Goal: Information Seeking & Learning: Stay updated

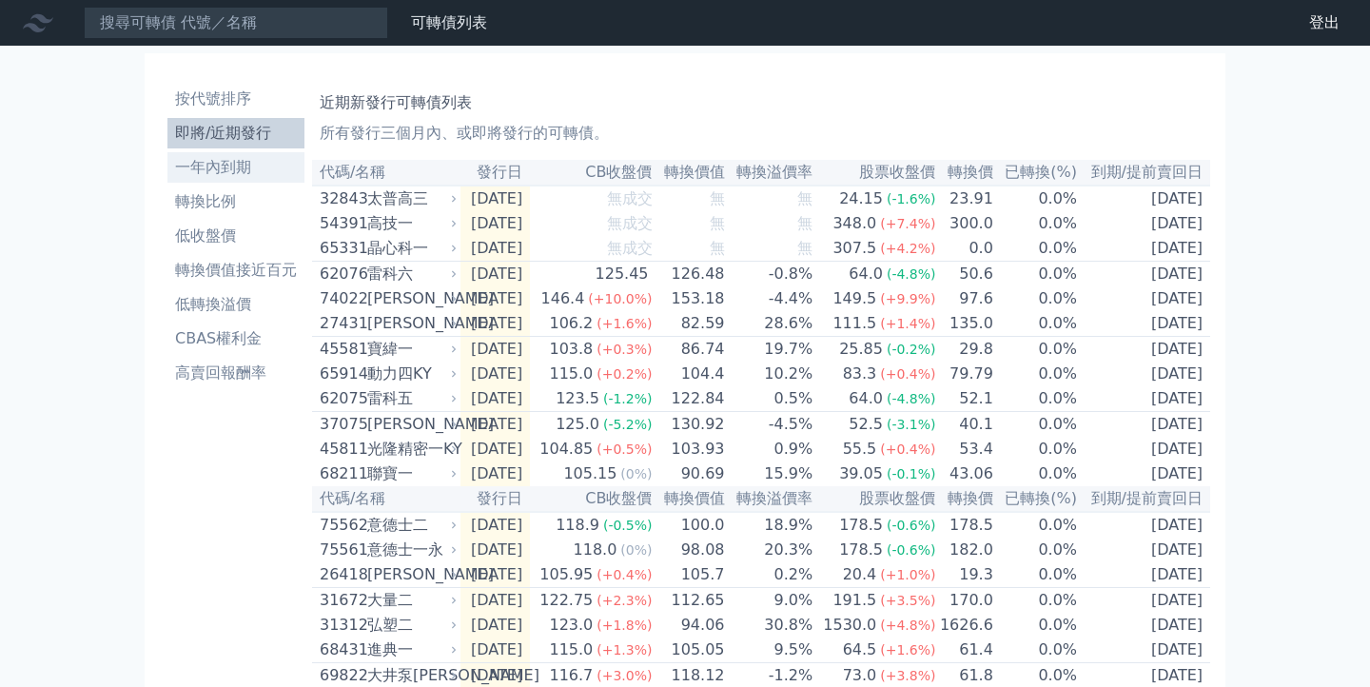
click at [246, 172] on li "一年內到期" at bounding box center [235, 167] width 137 height 23
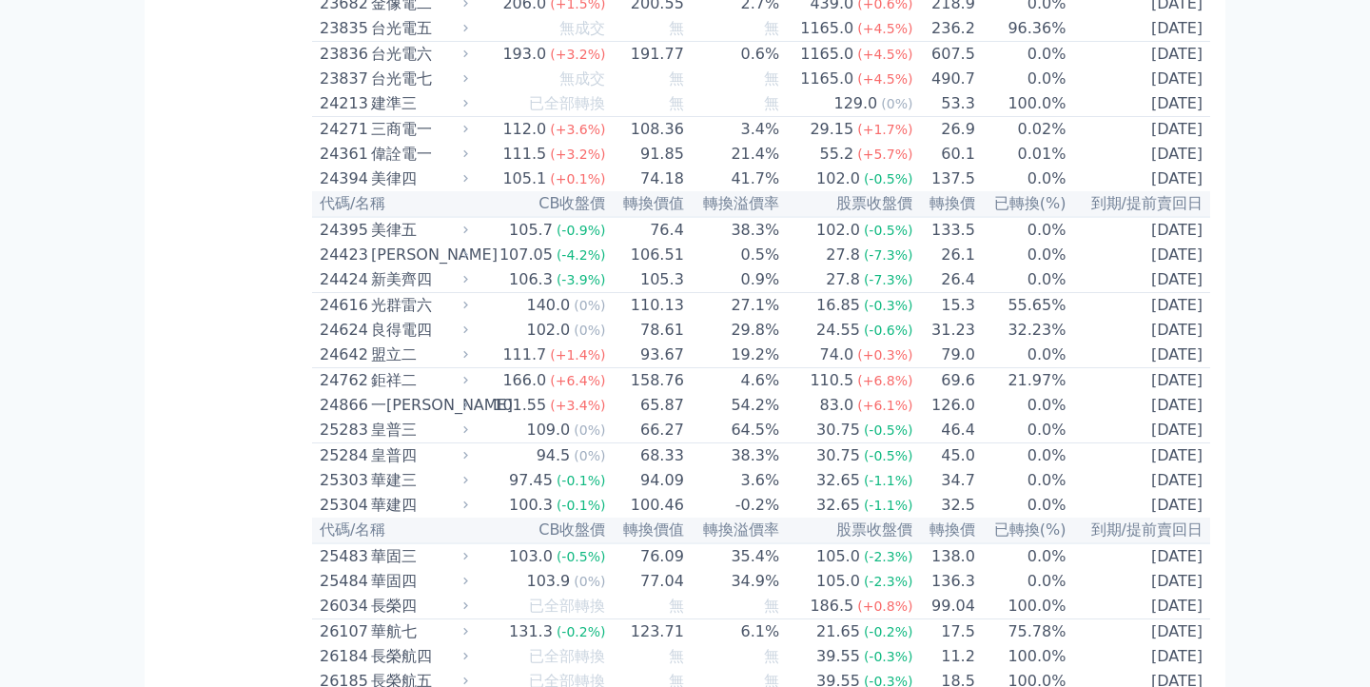
scroll to position [1605, 0]
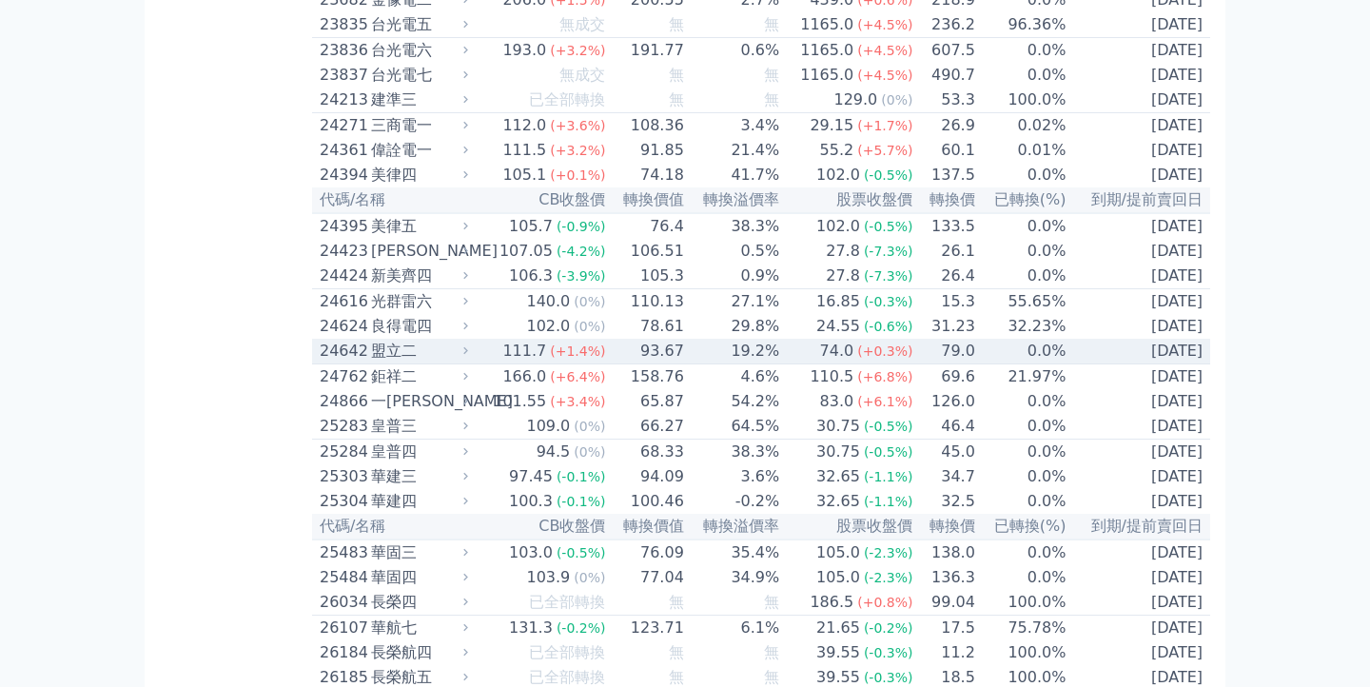
click at [532, 363] on div "111.7" at bounding box center [524, 351] width 51 height 23
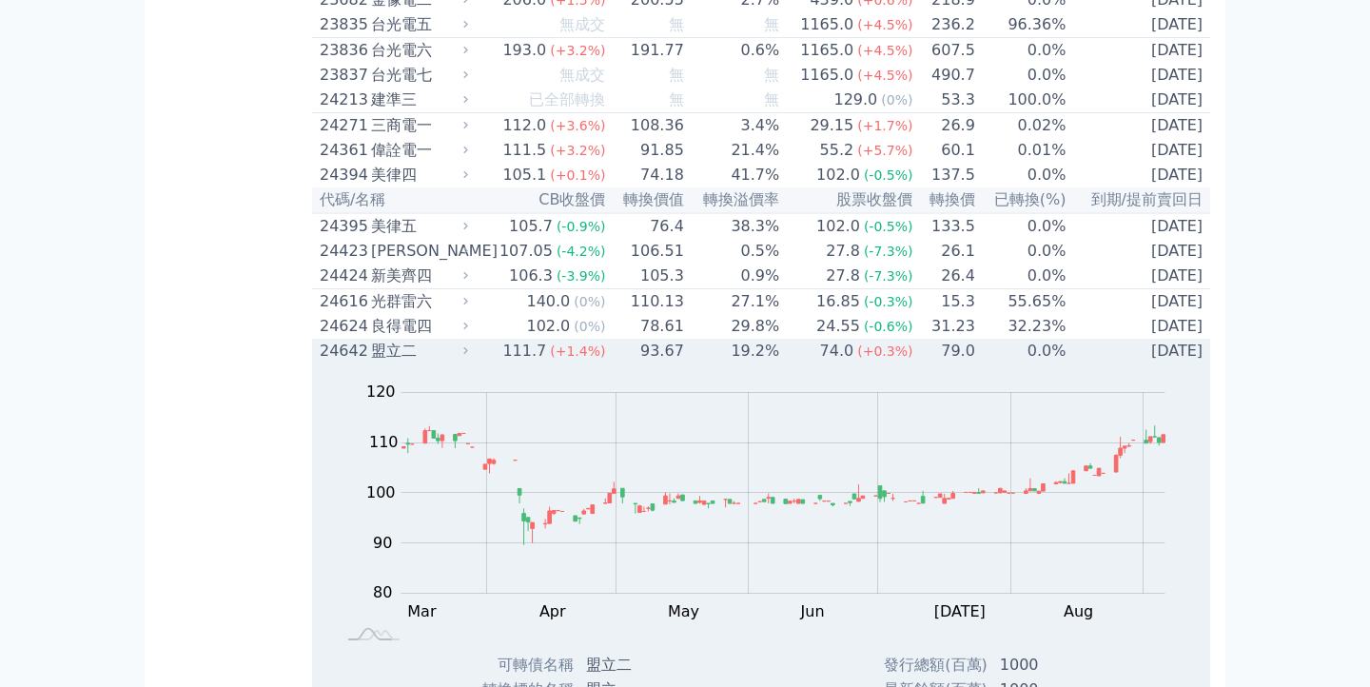
scroll to position [1855, 0]
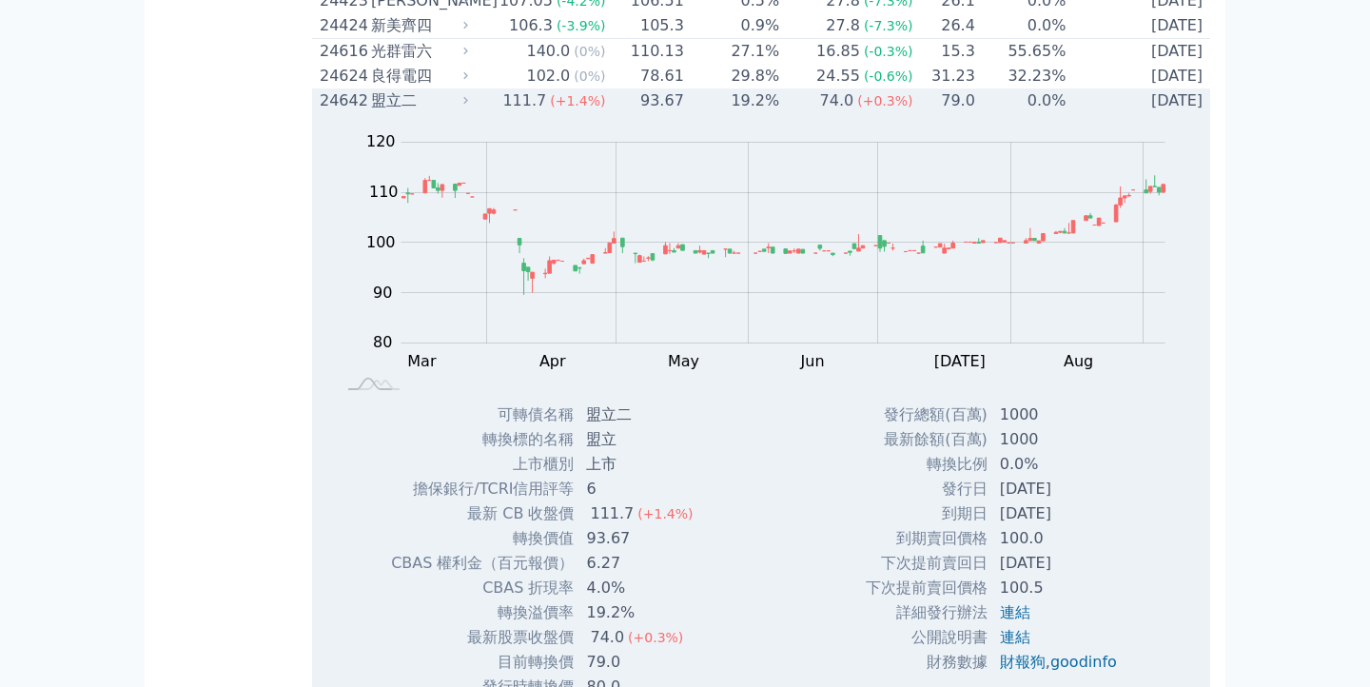
click at [510, 113] on td "111.7 (+1.4%)" at bounding box center [539, 101] width 133 height 25
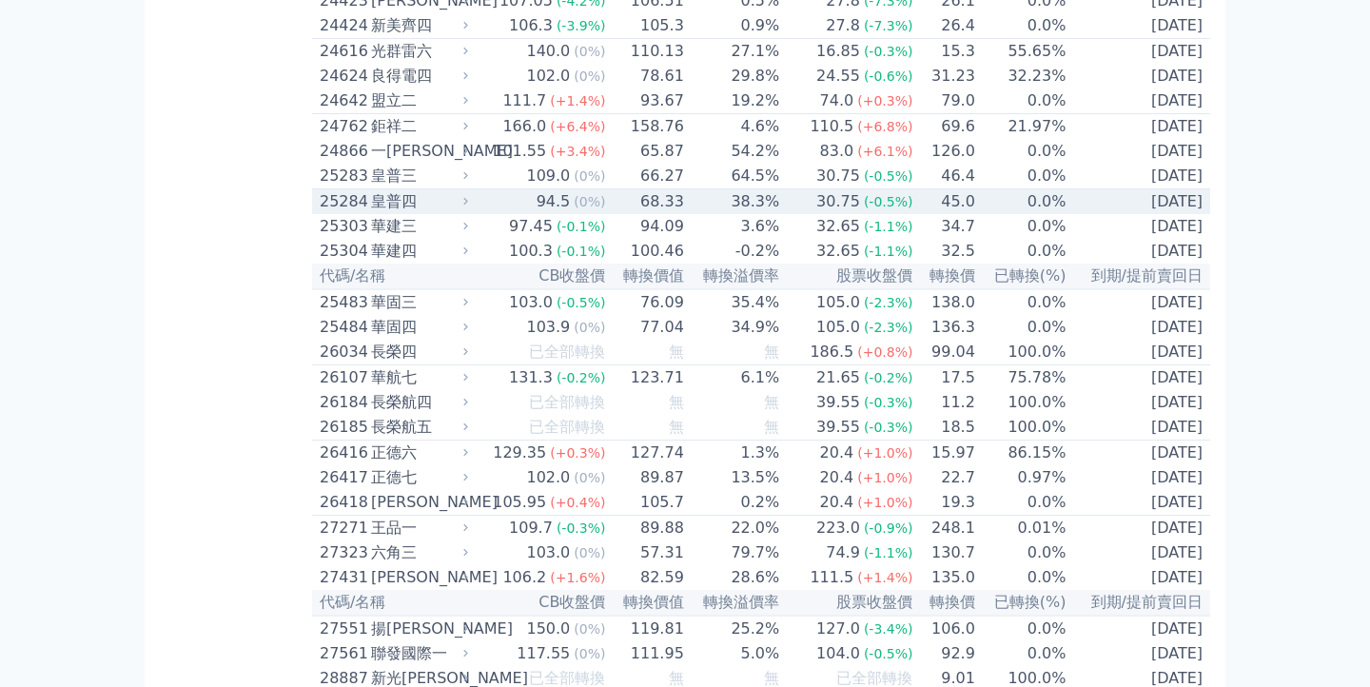
click at [482, 215] on td "94.5 (0%)" at bounding box center [539, 202] width 133 height 26
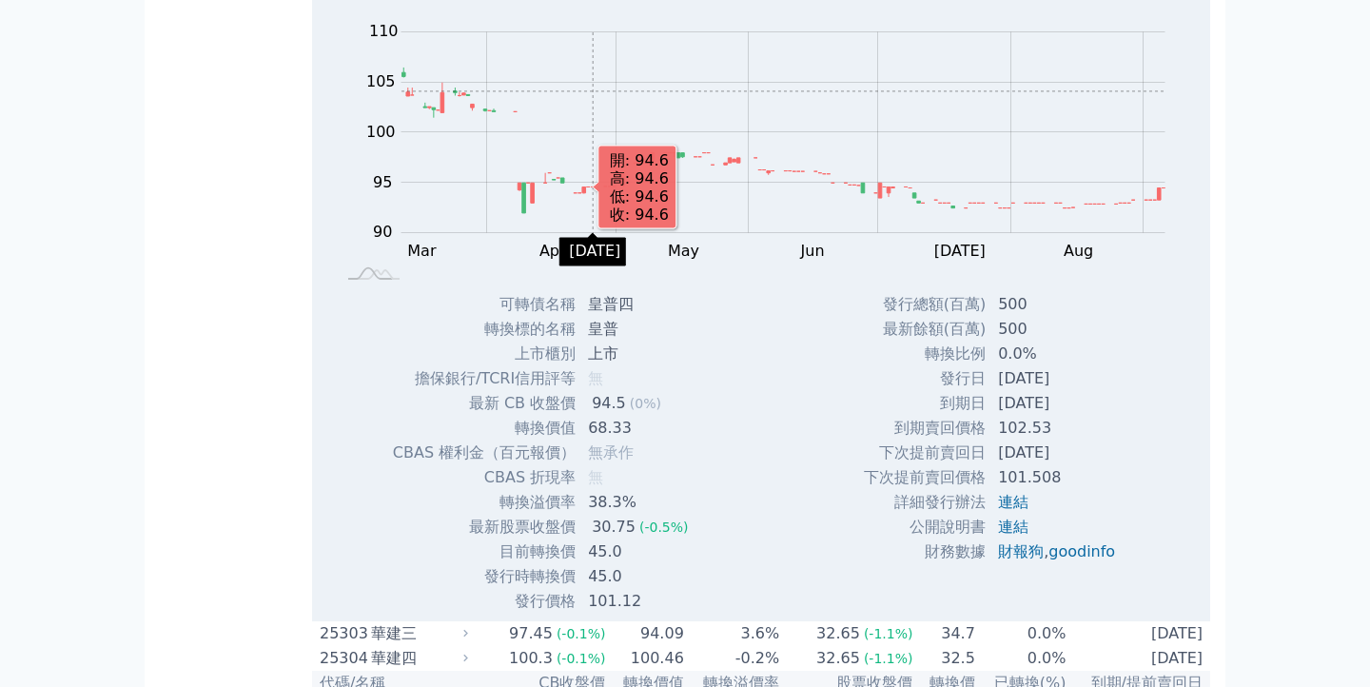
scroll to position [2064, 0]
